Goal: Find specific page/section: Find specific page/section

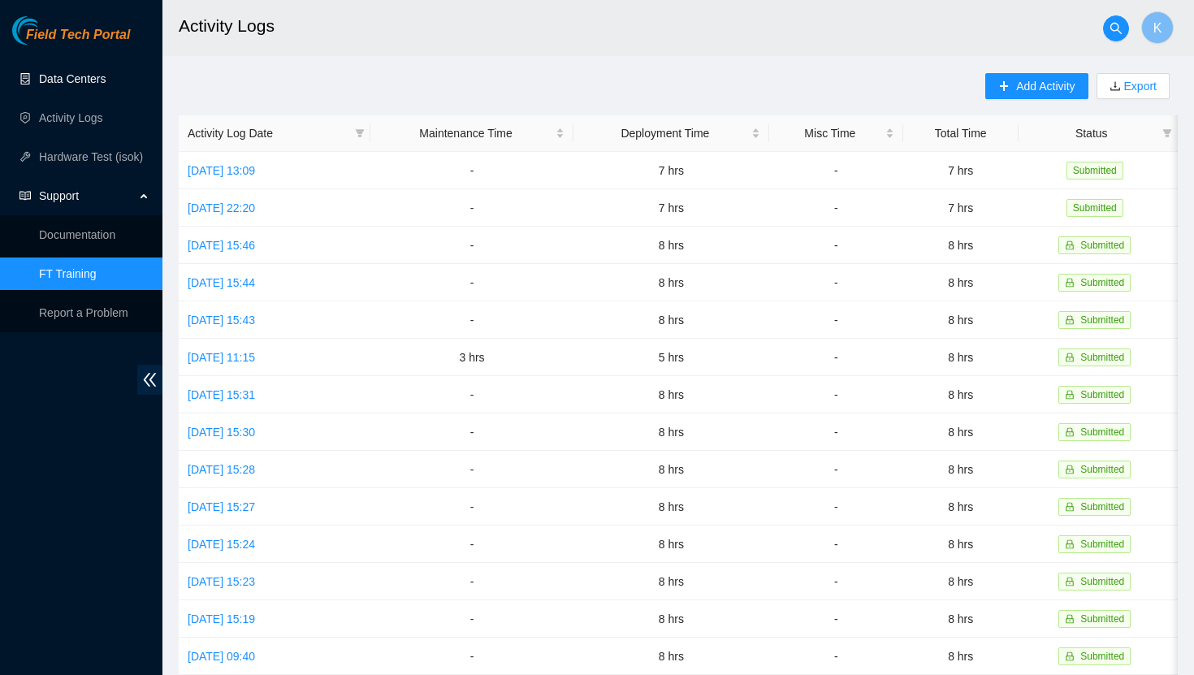
click at [79, 81] on link "Data Centers" at bounding box center [72, 78] width 67 height 13
